Goal: Contribute content

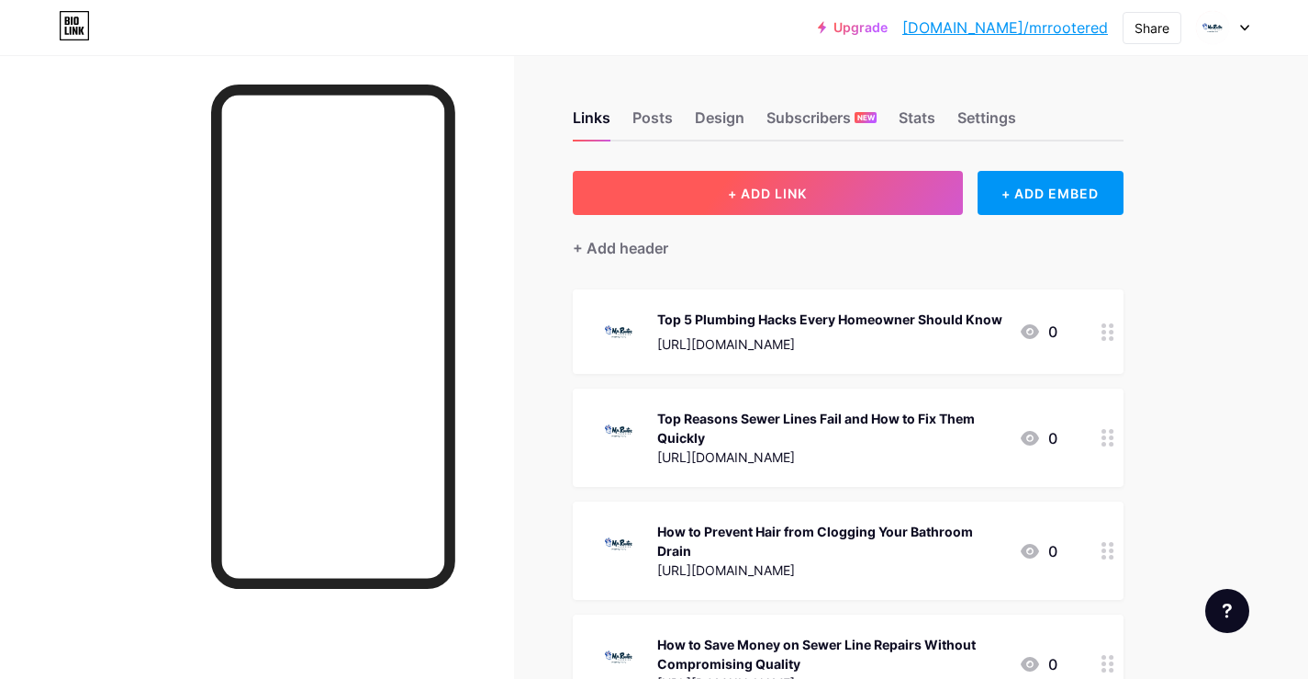
click at [780, 191] on span "+ ADD LINK" at bounding box center [767, 193] width 79 height 16
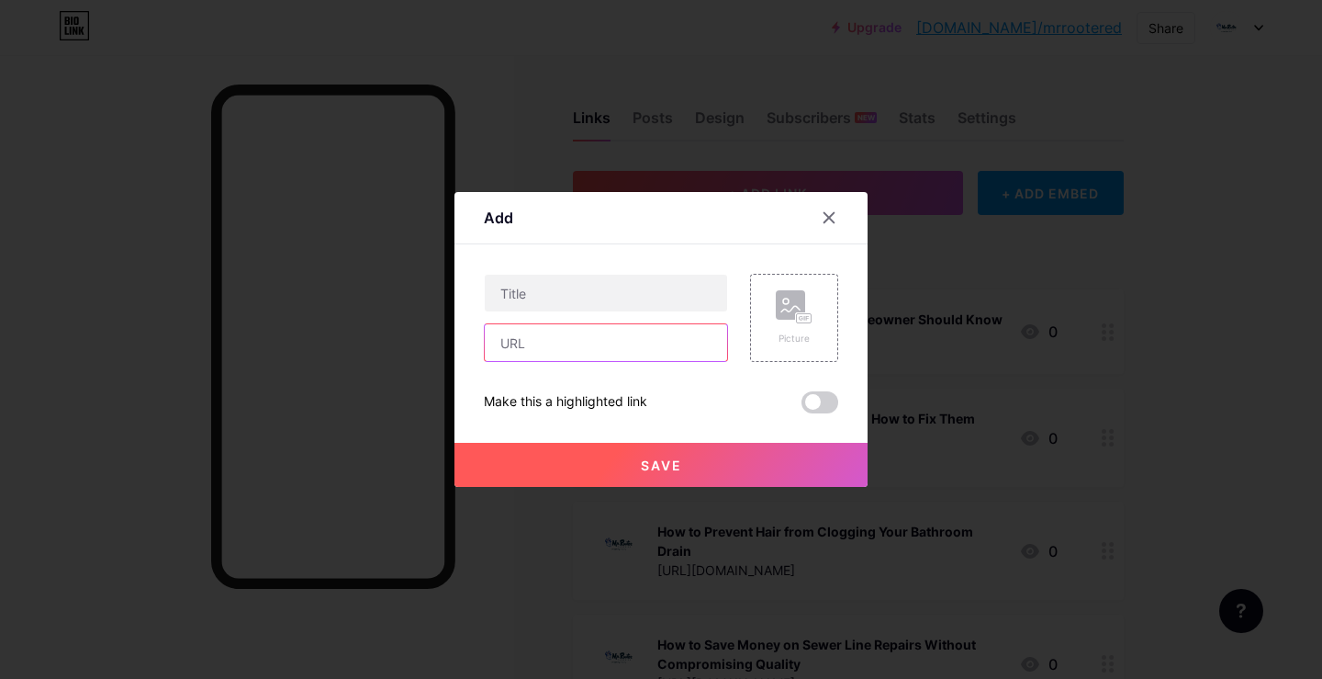
click at [533, 348] on input "text" at bounding box center [606, 342] width 242 height 37
paste input "[URL][DOMAIN_NAME]"
type input "[URL][DOMAIN_NAME]"
click at [776, 337] on div "Picture" at bounding box center [794, 338] width 37 height 14
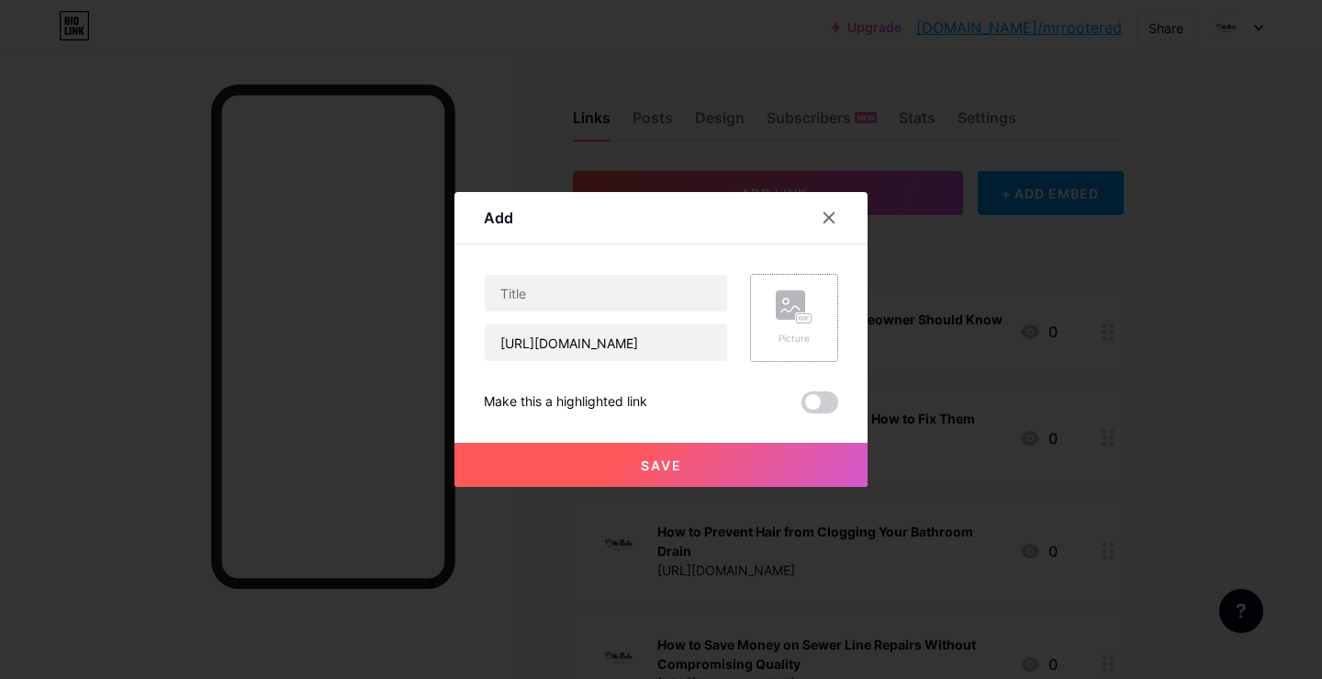
scroll to position [0, 0]
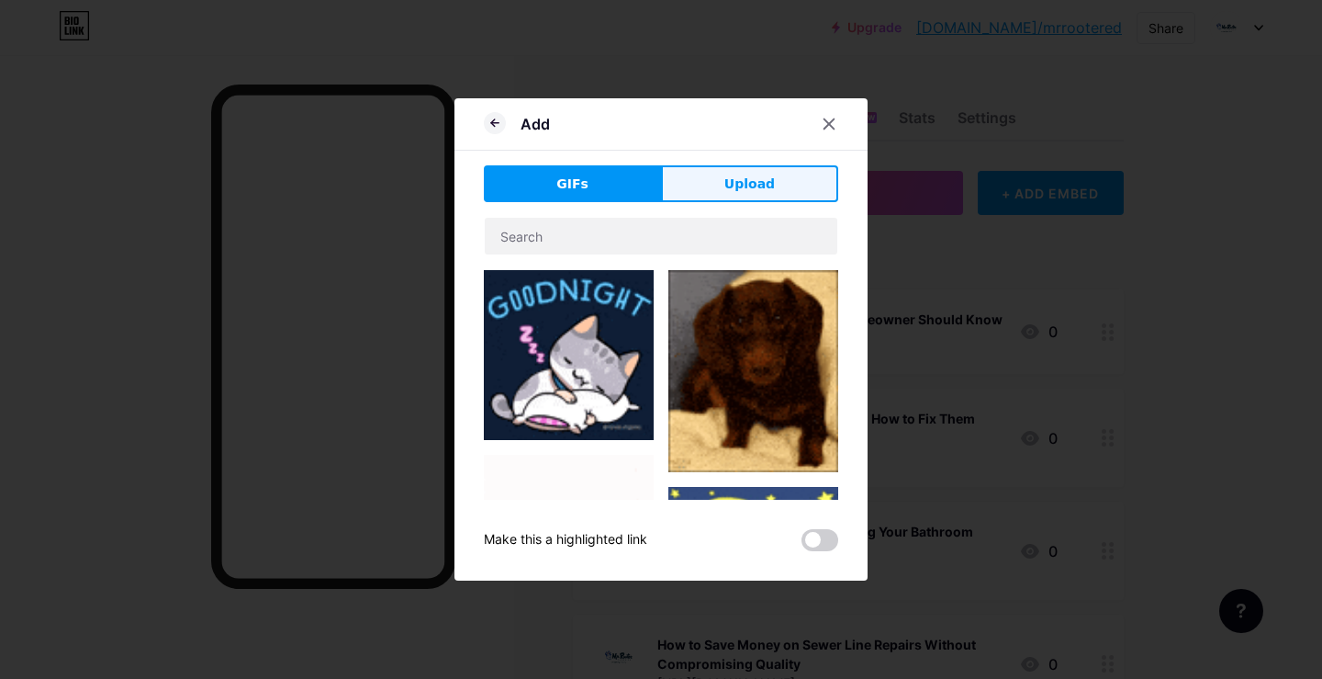
click at [769, 187] on button "Upload" at bounding box center [749, 183] width 177 height 37
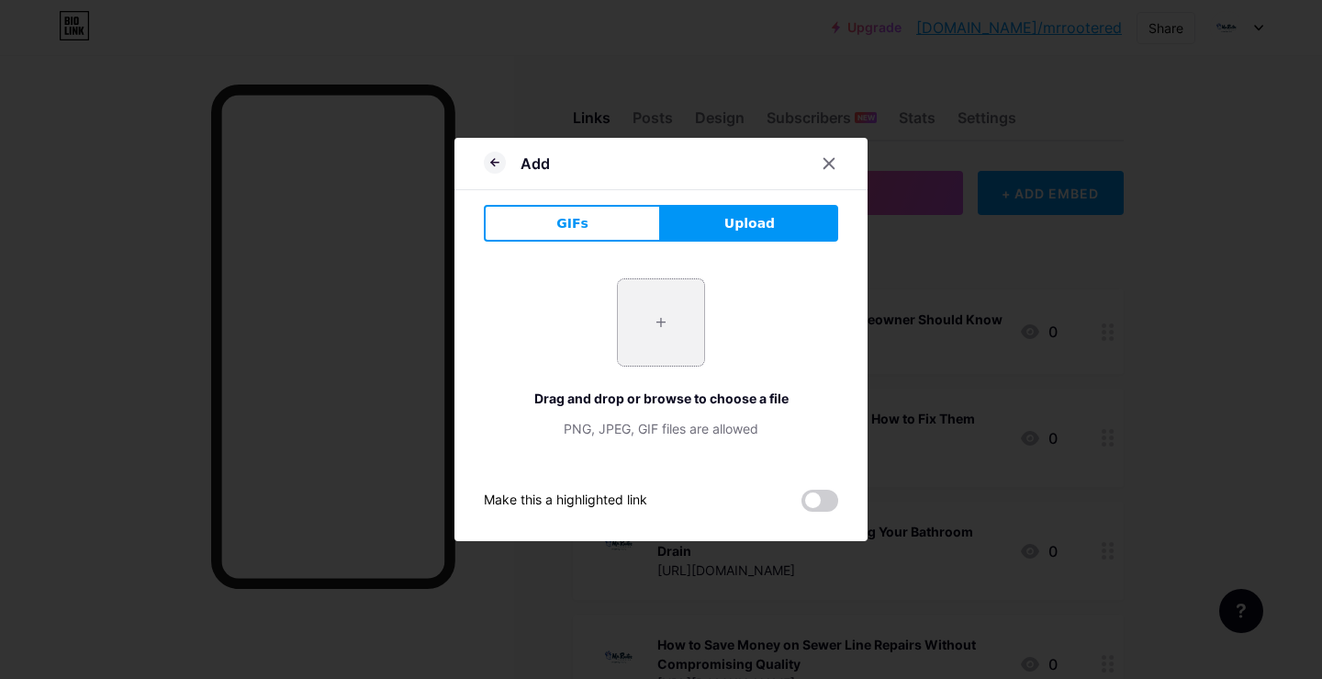
click at [657, 347] on input "file" at bounding box center [661, 322] width 86 height 86
type input "C:\fakepath\killeen logo (1).jpg"
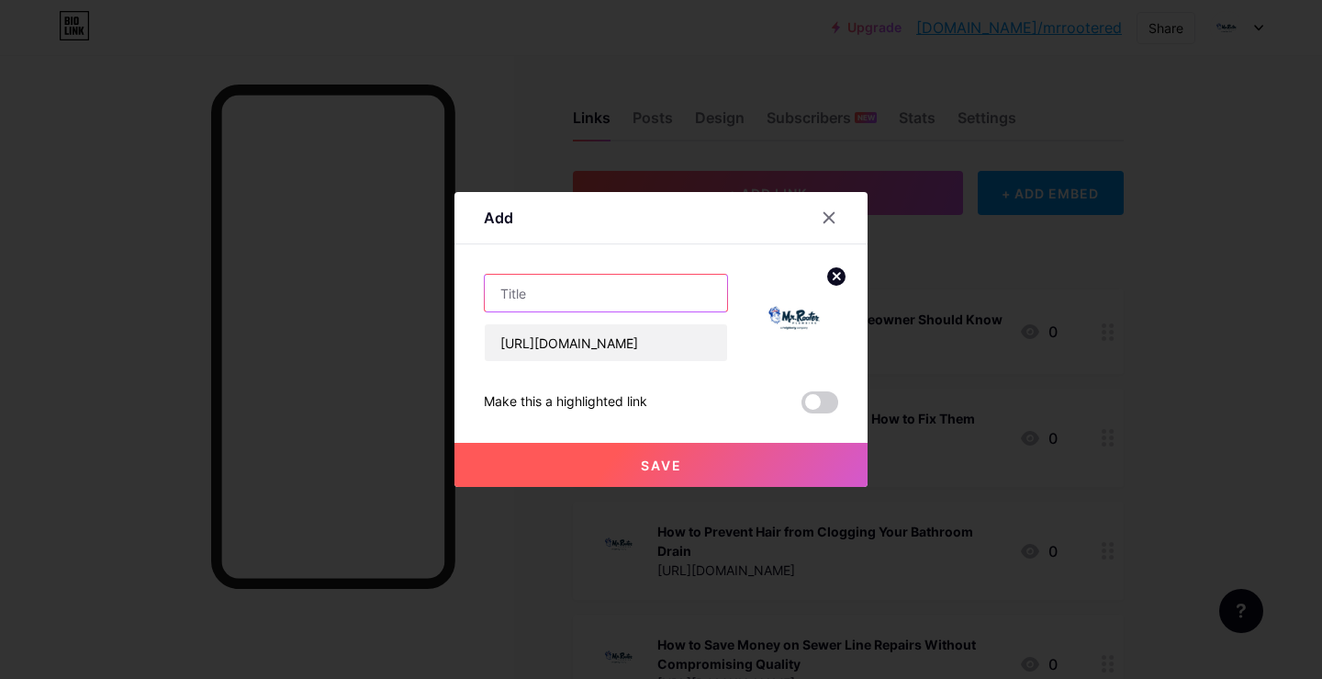
click at [529, 297] on input "text" at bounding box center [606, 293] width 242 height 37
paste input "Precision Leak Detection & Repair Protect Your Property"
type input "Precision Leak Detection & Repair Protect Your Property"
click at [675, 464] on button "Save" at bounding box center [660, 465] width 413 height 44
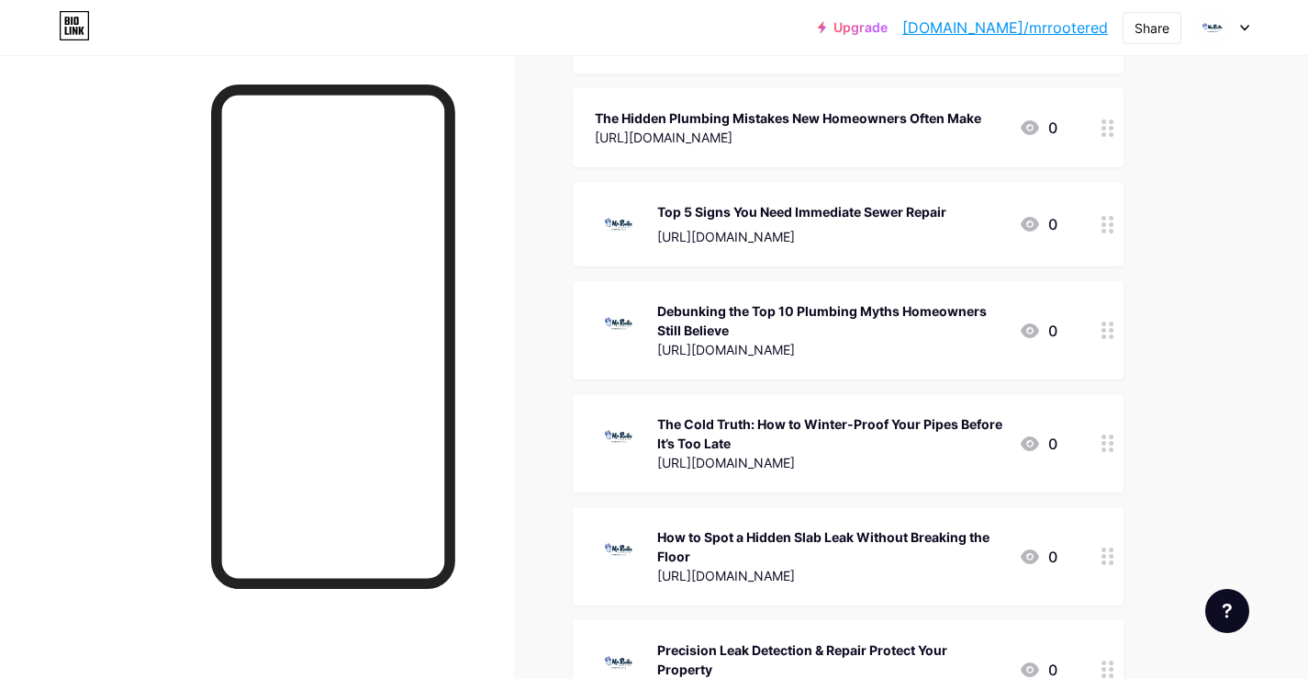
scroll to position [738, 0]
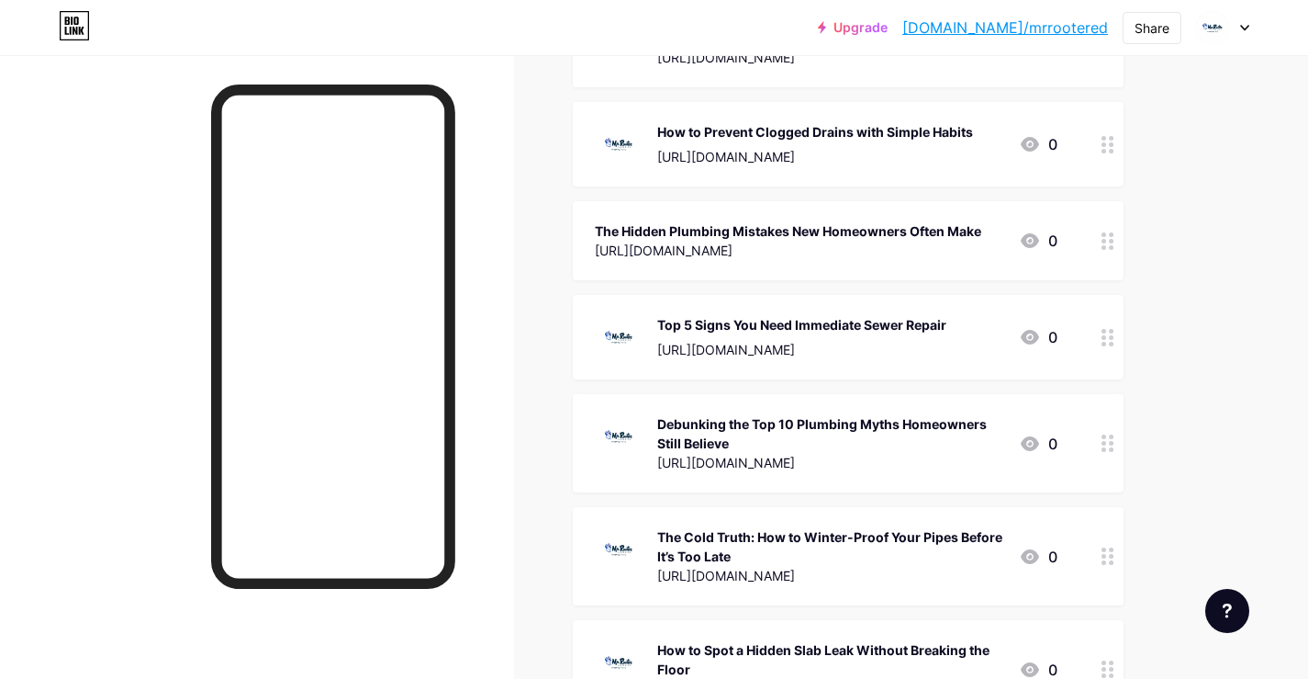
click at [1006, 25] on link "[DOMAIN_NAME]/mrrootered" at bounding box center [1006, 28] width 206 height 22
